Goal: Find specific page/section: Find specific page/section

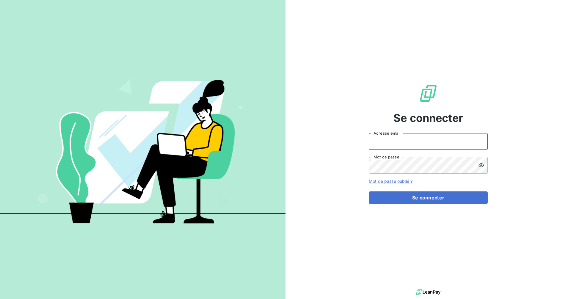
click at [387, 140] on input "Adresse email" at bounding box center [428, 141] width 119 height 17
type input "[EMAIL_ADDRESS][DOMAIN_NAME]"
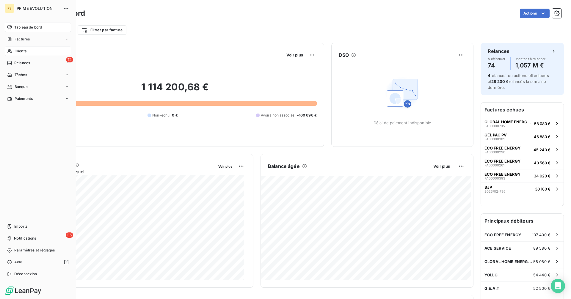
click at [26, 51] on span "Clients" at bounding box center [21, 50] width 12 height 5
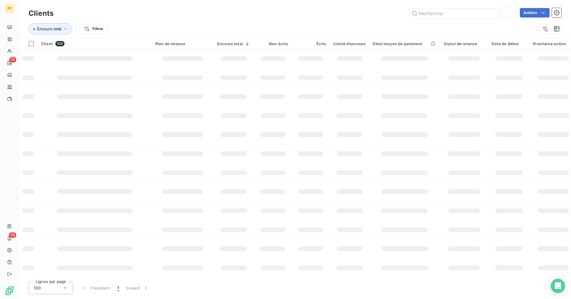
type input "eco per"
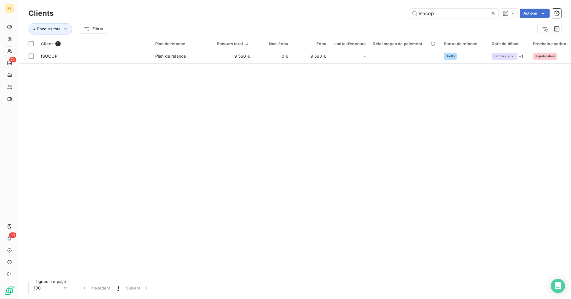
type input "isocop"
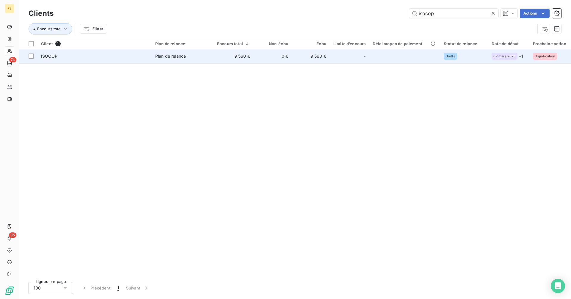
click at [296, 64] on div "Client 1 Plan de relance Encours total Non-échu Échu Limite d’encours Délai moy…" at bounding box center [295, 157] width 552 height 239
click at [295, 56] on td "9 560 €" at bounding box center [311, 56] width 38 height 14
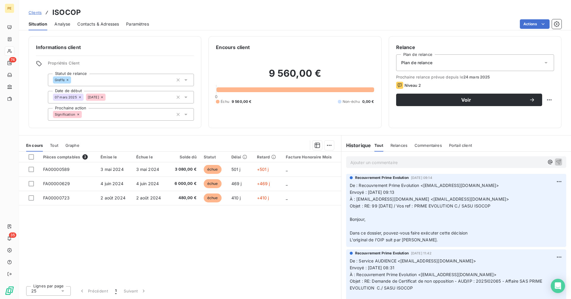
click at [398, 165] on p "Ajouter un commentaire ﻿" at bounding box center [447, 162] width 194 height 7
